Goal: Task Accomplishment & Management: Manage account settings

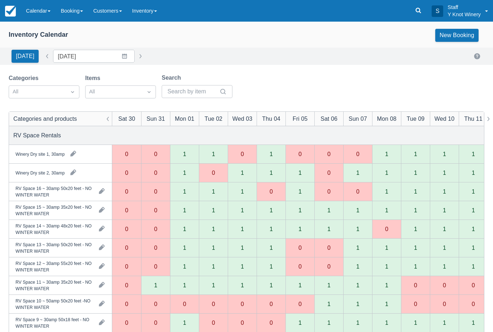
click at [49, 8] on link "Calendar" at bounding box center [38, 11] width 35 height 22
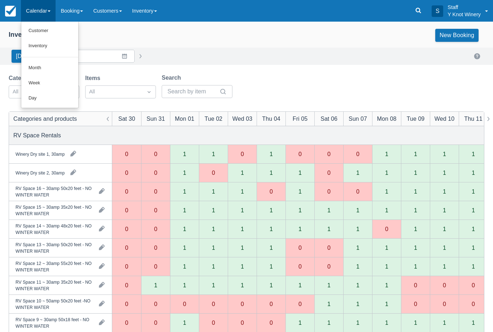
click at [51, 33] on link "Customer" at bounding box center [49, 30] width 57 height 15
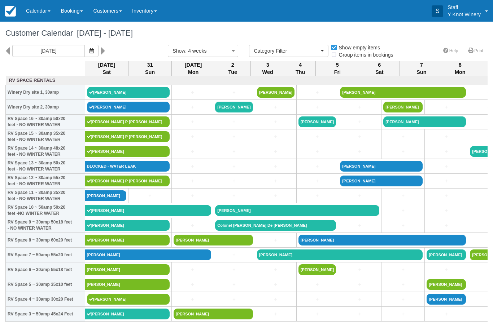
select select
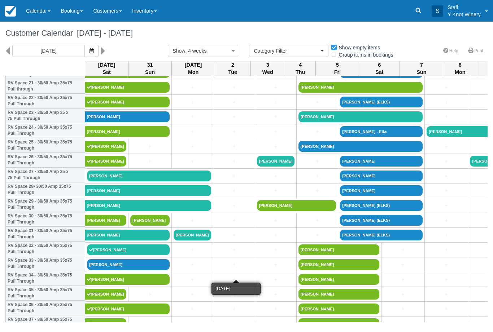
scroll to position [332, 0]
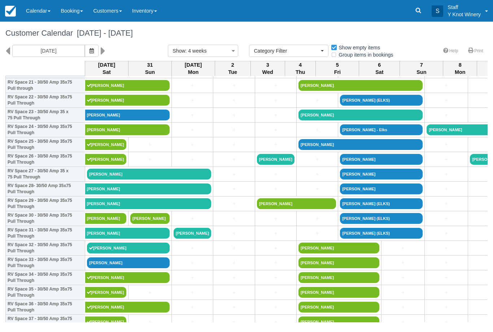
click at [104, 268] on link "[PERSON_NAME]" at bounding box center [128, 262] width 83 height 11
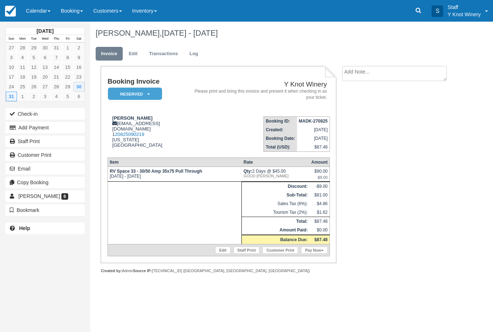
click at [63, 108] on button "Check-in" at bounding box center [44, 114] width 79 height 12
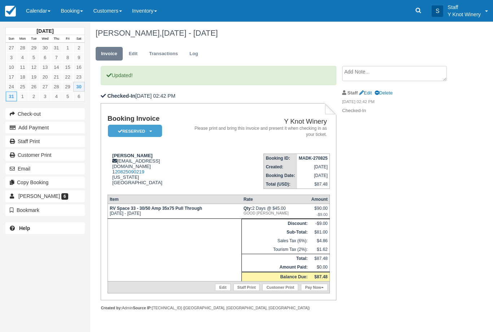
click at [46, 10] on link "Calendar" at bounding box center [38, 11] width 35 height 22
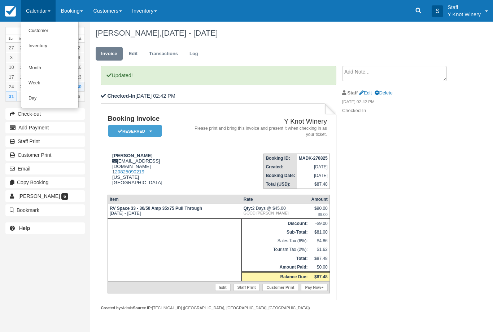
click at [52, 35] on link "Customer" at bounding box center [49, 30] width 57 height 15
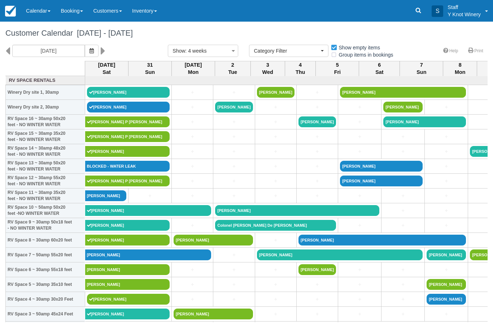
select select
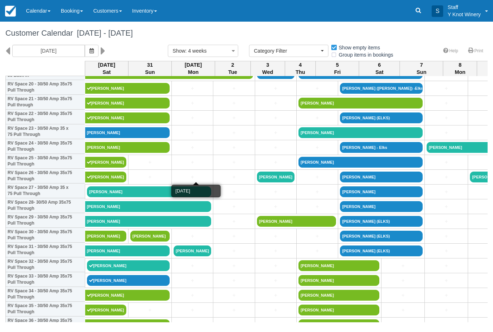
scroll to position [305, 0]
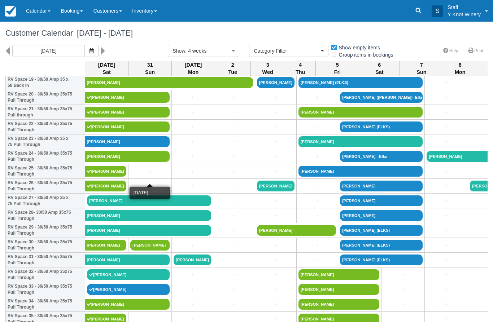
click at [148, 175] on link "+" at bounding box center [149, 172] width 39 height 8
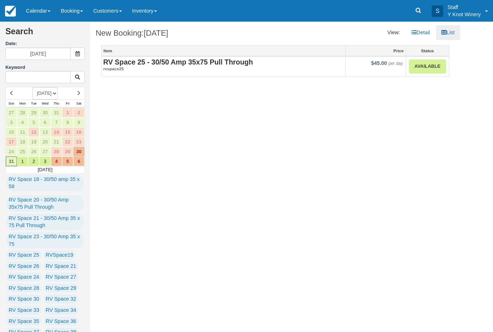
click at [433, 67] on link "Available" at bounding box center [426, 66] width 37 height 14
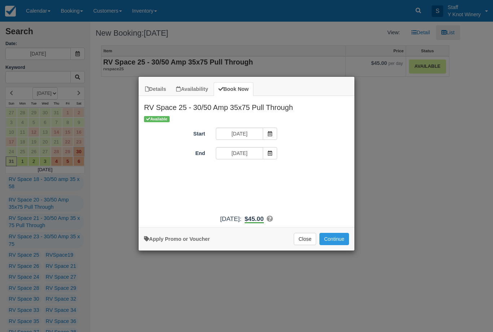
click at [339, 244] on button "Continue" at bounding box center [334, 239] width 30 height 12
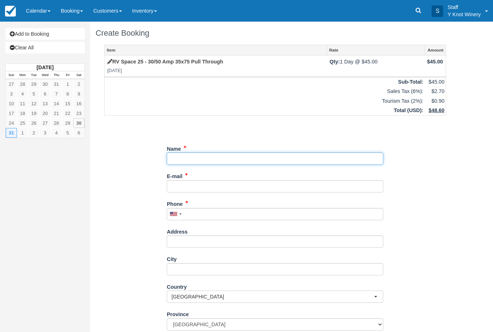
click at [181, 160] on input "Name" at bounding box center [275, 159] width 216 height 12
type input "Bill Smith"
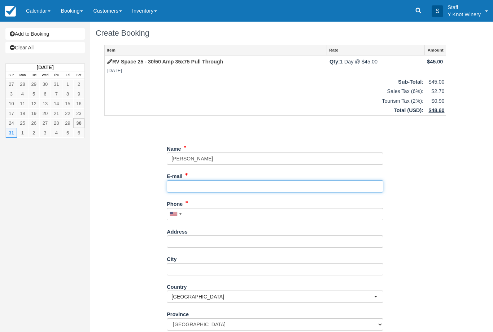
click at [188, 185] on input "E-mail" at bounding box center [275, 186] width 216 height 12
type input "wsmith6075@yahoo.com"
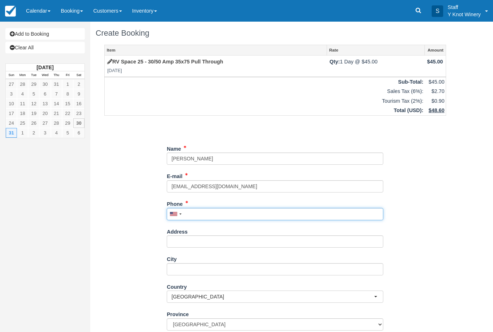
click at [197, 209] on input "Phone" at bounding box center [275, 214] width 216 height 12
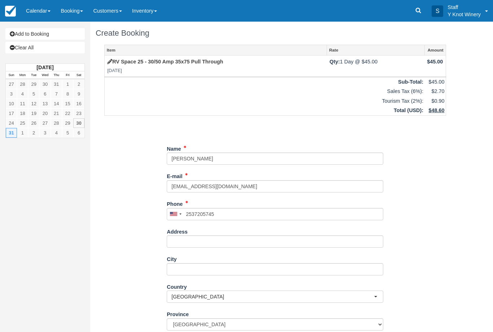
type input "+12537205745"
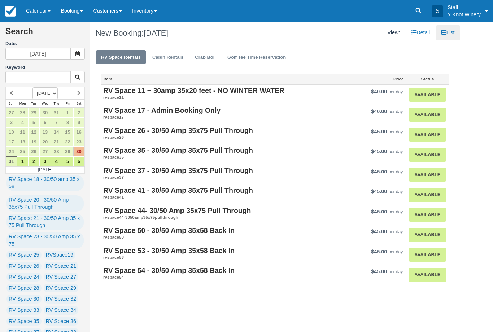
click at [35, 5] on link "Calendar" at bounding box center [38, 11] width 35 height 22
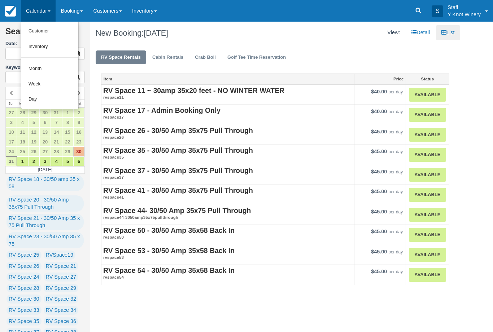
click at [48, 30] on link "Customer" at bounding box center [49, 31] width 57 height 16
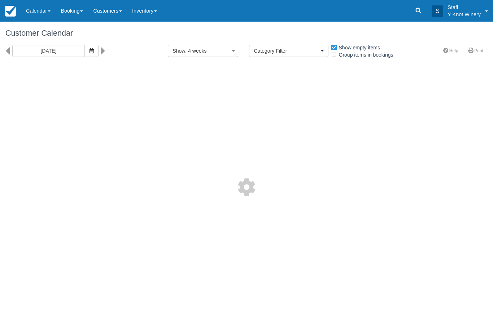
select select
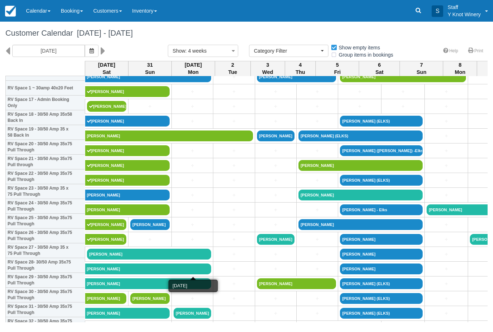
scroll to position [256, 0]
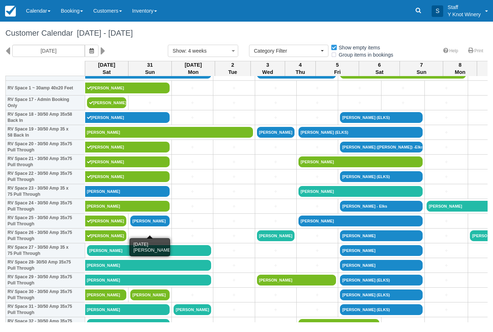
click at [154, 226] on link "[PERSON_NAME]" at bounding box center [149, 221] width 39 height 11
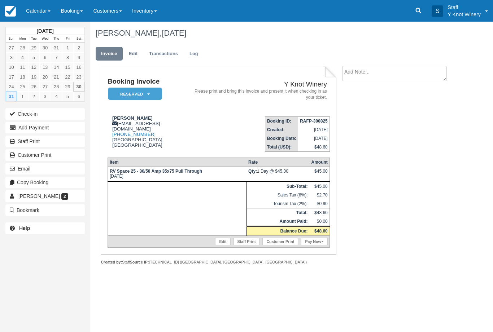
click at [60, 130] on button "Add Payment" at bounding box center [44, 128] width 79 height 12
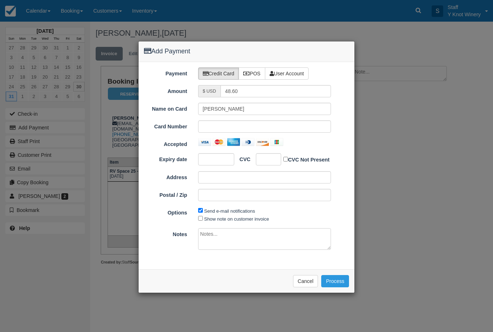
click at [213, 120] on div at bounding box center [264, 126] width 133 height 12
click at [273, 155] on div at bounding box center [268, 159] width 25 height 12
click at [336, 279] on button "Process" at bounding box center [335, 281] width 28 height 12
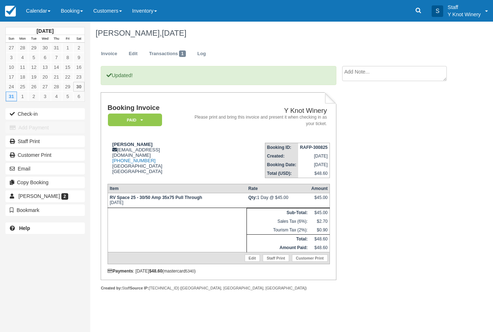
click at [48, 10] on link "Calendar" at bounding box center [38, 11] width 35 height 22
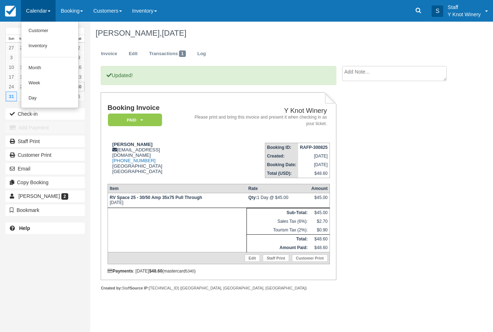
click at [46, 35] on link "Customer" at bounding box center [49, 30] width 57 height 15
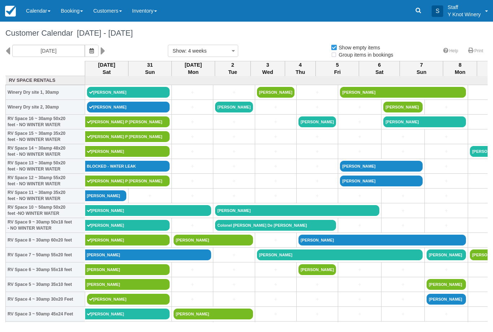
select select
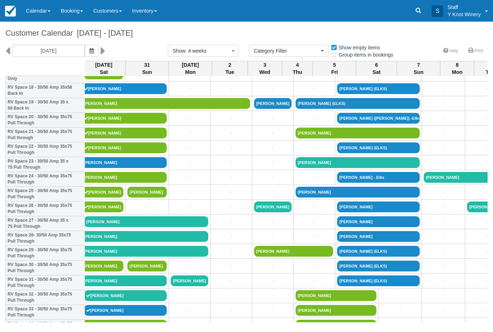
scroll to position [282, 3]
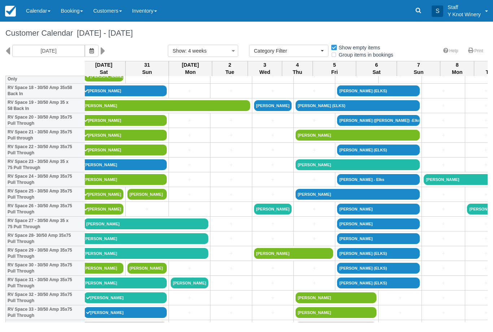
click at [103, 228] on link "[PERSON_NAME]" at bounding box center [146, 223] width 124 height 11
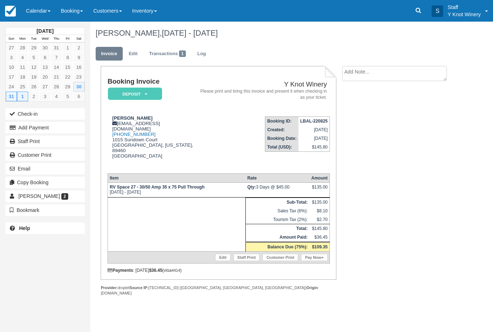
click at [62, 114] on button "Check-in" at bounding box center [44, 114] width 79 height 12
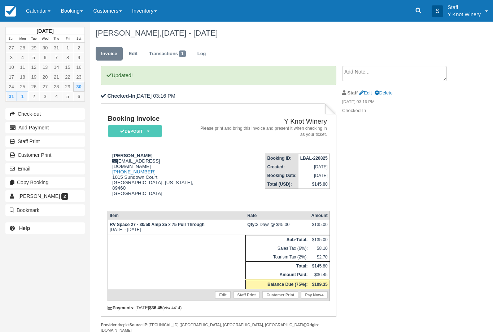
click at [38, 14] on link "Calendar" at bounding box center [38, 11] width 35 height 22
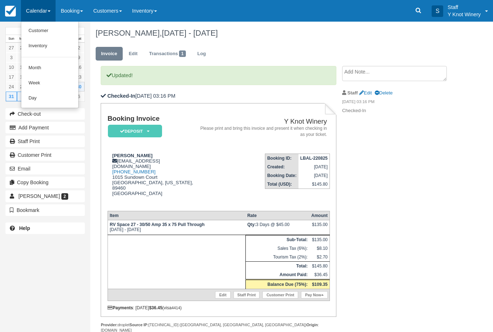
click at [44, 37] on link "Customer" at bounding box center [49, 30] width 57 height 15
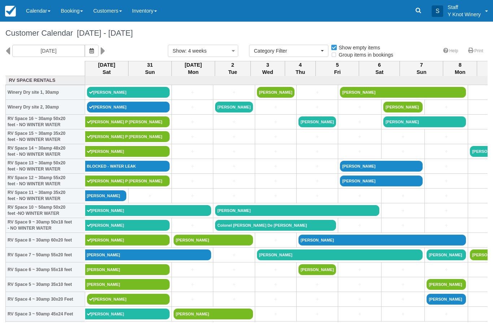
select select
click at [89, 53] on span "button" at bounding box center [91, 51] width 4 height 6
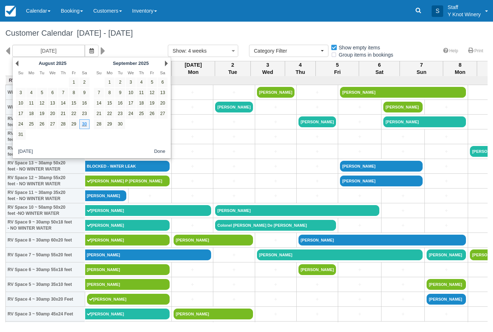
click at [45, 14] on link "Calendar" at bounding box center [38, 11] width 35 height 22
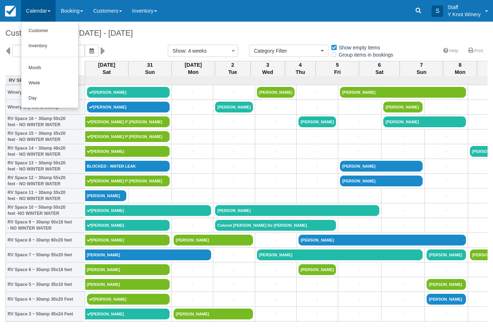
click at [38, 32] on link "Customer" at bounding box center [49, 30] width 57 height 15
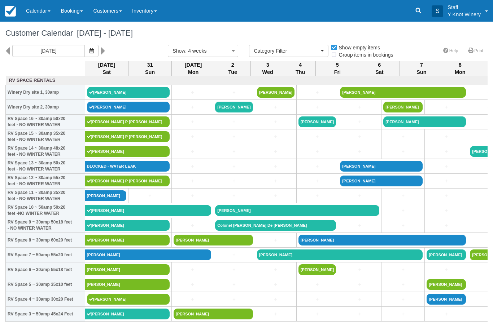
select select
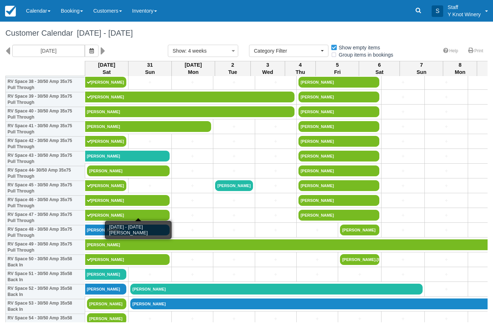
scroll to position [605, 0]
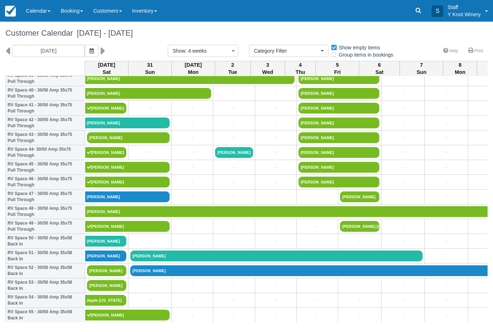
click at [105, 143] on link "[PERSON_NAME]" at bounding box center [128, 137] width 83 height 11
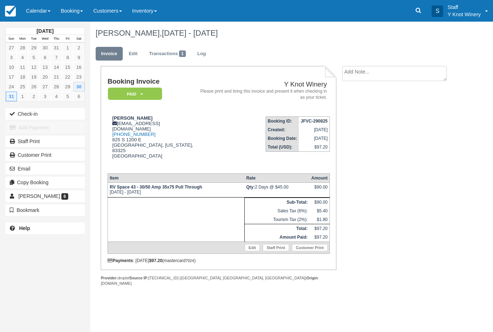
click at [63, 114] on button "Check-in" at bounding box center [44, 114] width 79 height 12
